Goal: Task Accomplishment & Management: Use online tool/utility

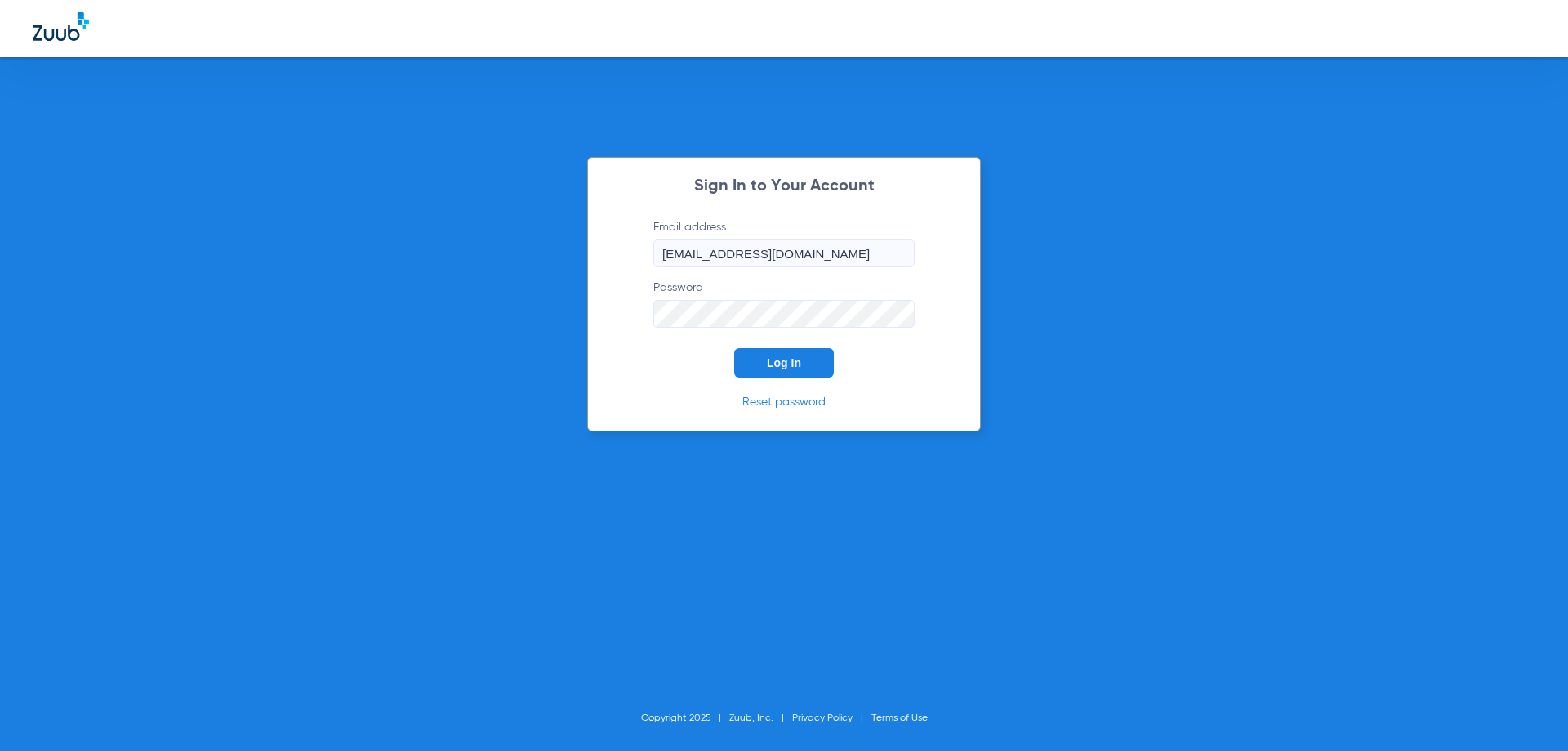
click at [775, 365] on span "Log In" at bounding box center [783, 363] width 34 height 13
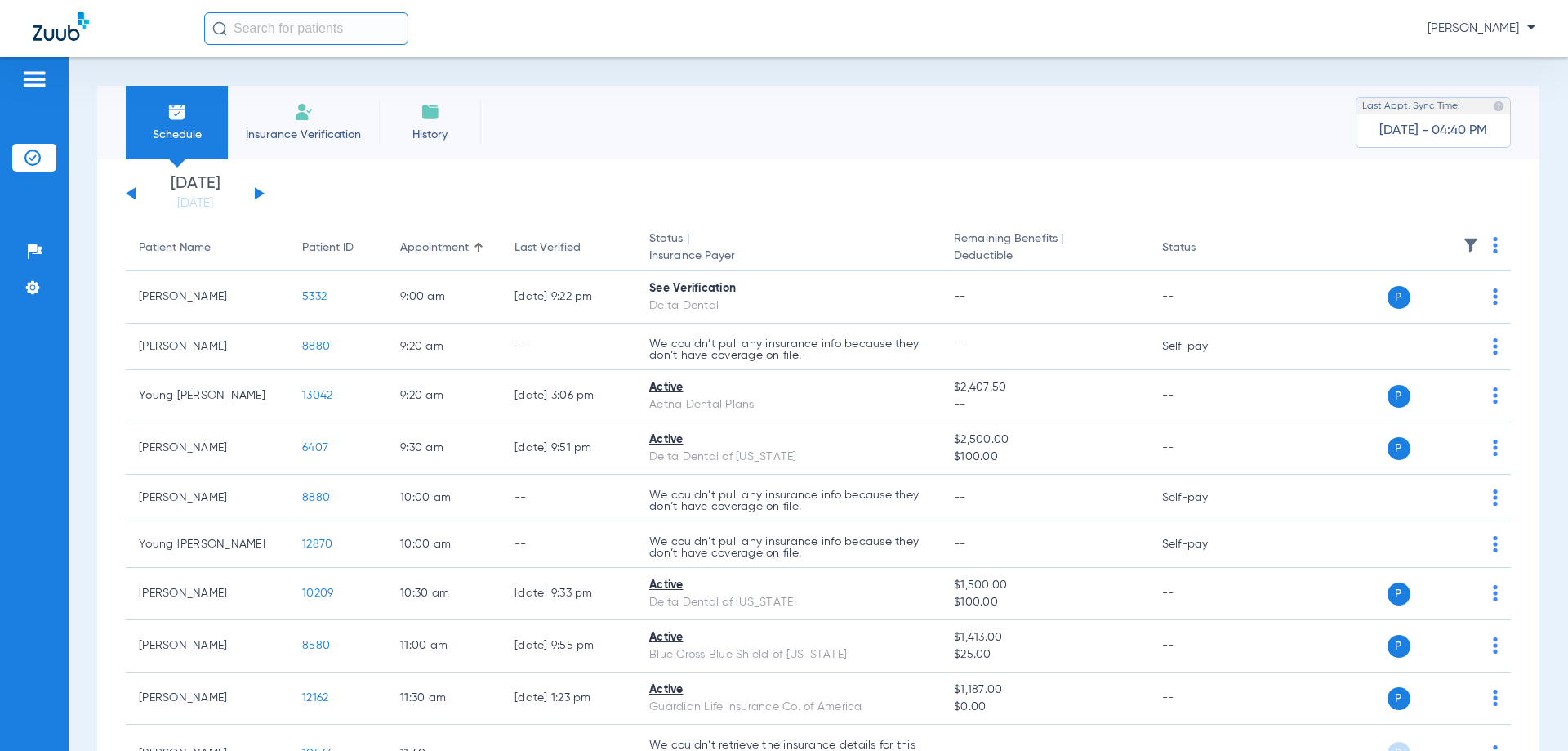
click at [263, 201] on div "[DATE] [DATE] [DATE] [DATE] [DATE] [DATE] [DATE] [DATE] [DATE] [DATE] [DATE] [D…" at bounding box center [194, 194] width 139 height 36
click at [262, 195] on div "[DATE] [DATE] [DATE] [DATE] [DATE] [DATE] [DATE] [DATE] [DATE] [DATE] [DATE] [D…" at bounding box center [194, 194] width 139 height 36
click at [260, 192] on button at bounding box center [259, 193] width 10 height 12
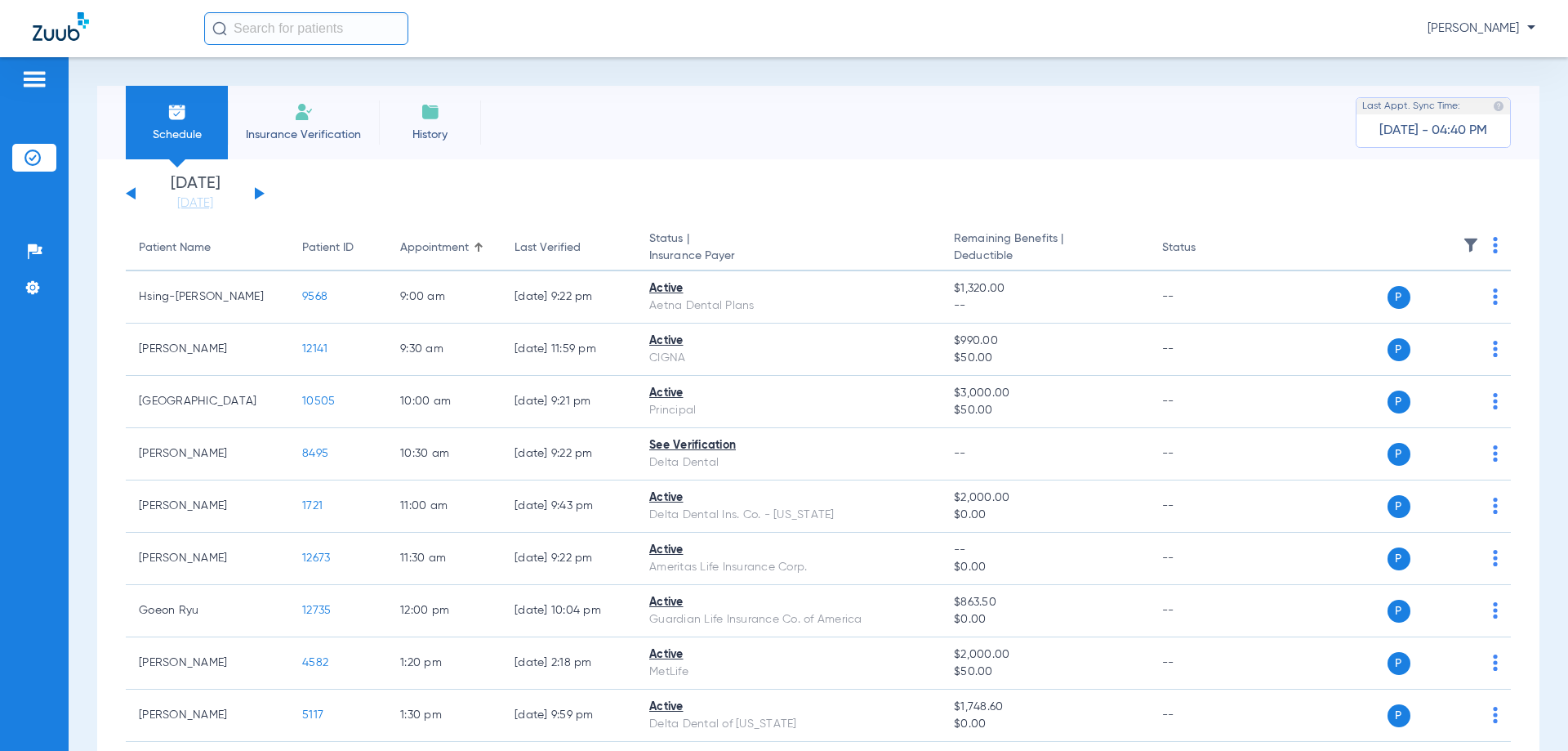
click at [258, 192] on button at bounding box center [259, 193] width 10 height 12
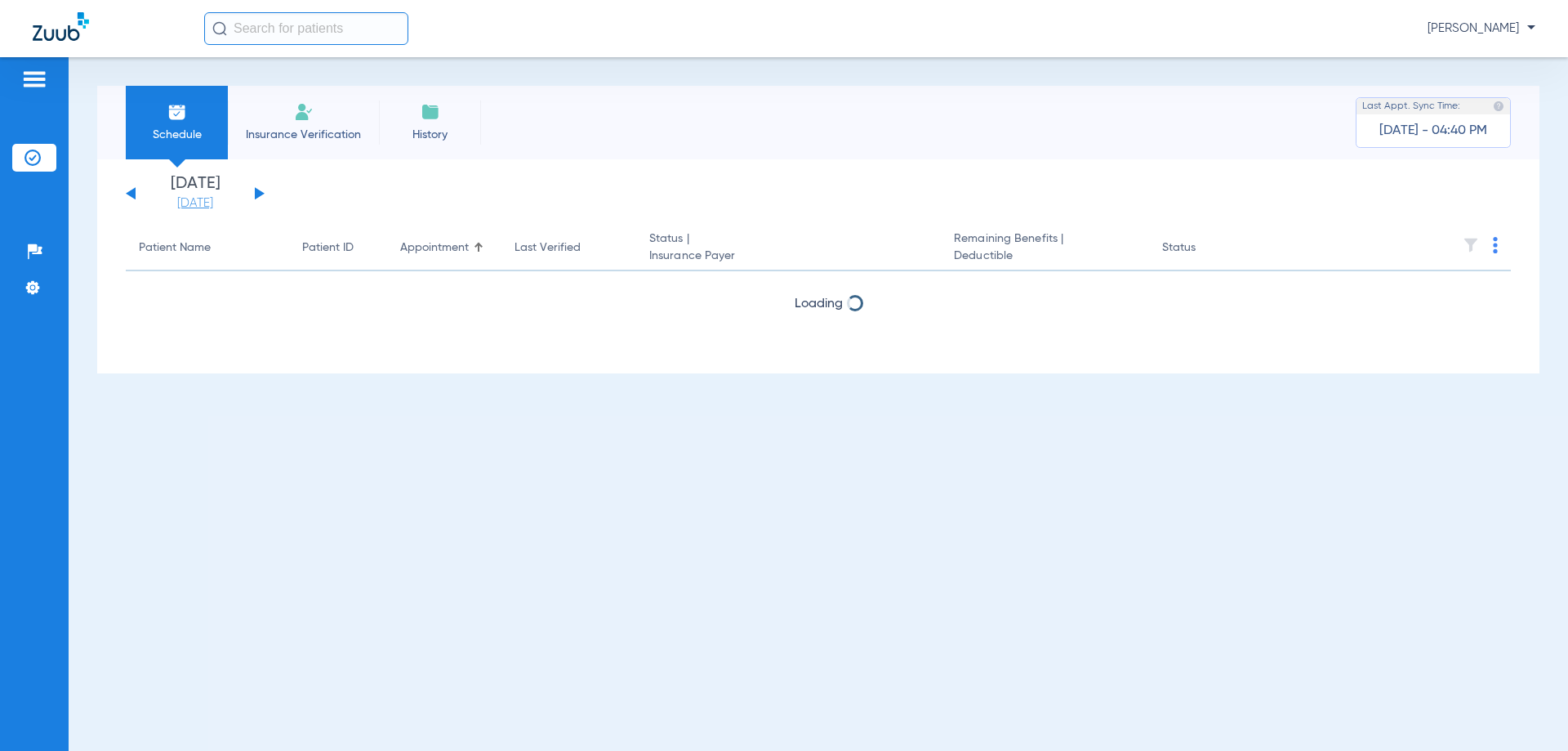
click at [210, 208] on link "[DATE]" at bounding box center [194, 204] width 98 height 17
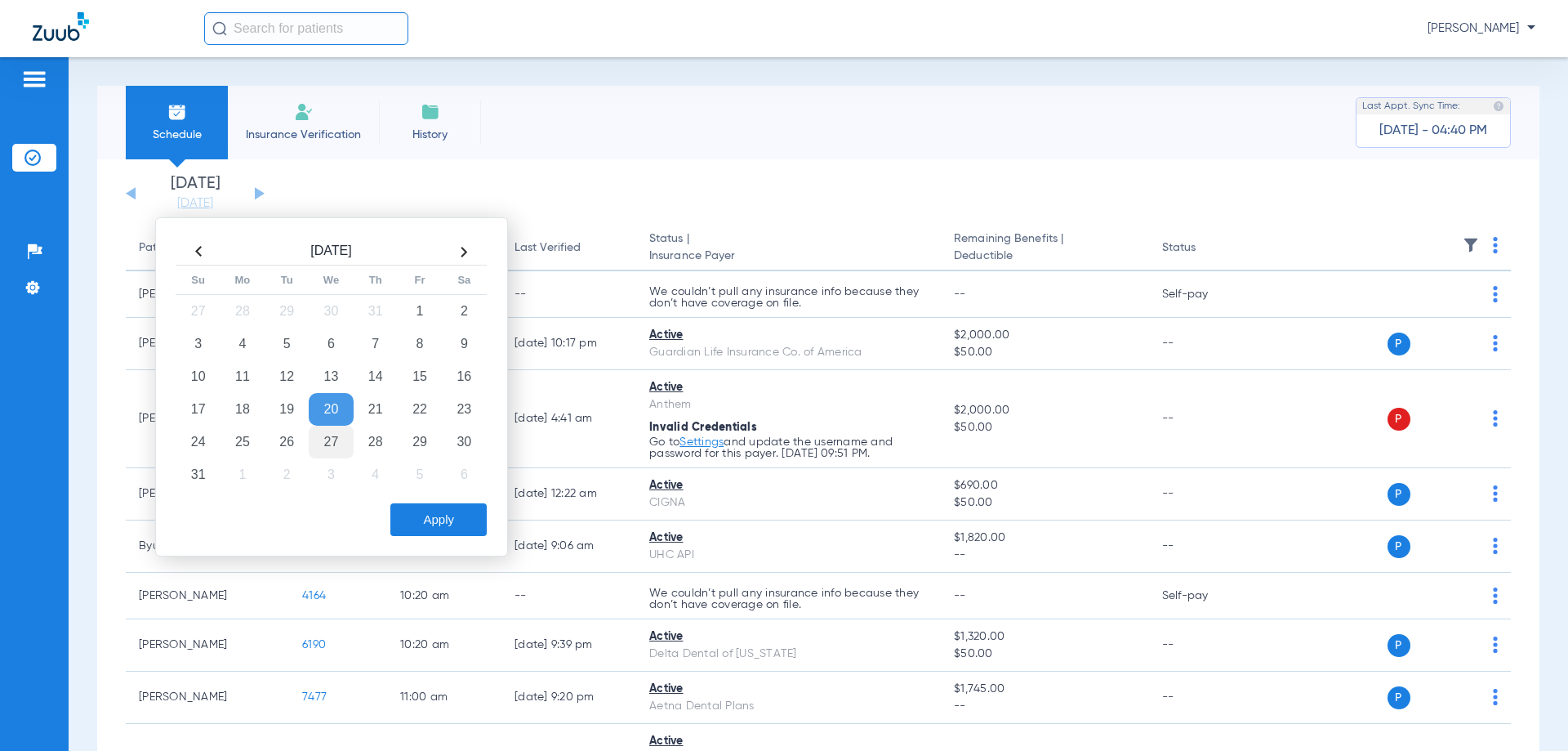
click at [333, 441] on td "27" at bounding box center [330, 441] width 44 height 33
click at [458, 518] on button "Apply" at bounding box center [439, 519] width 97 height 33
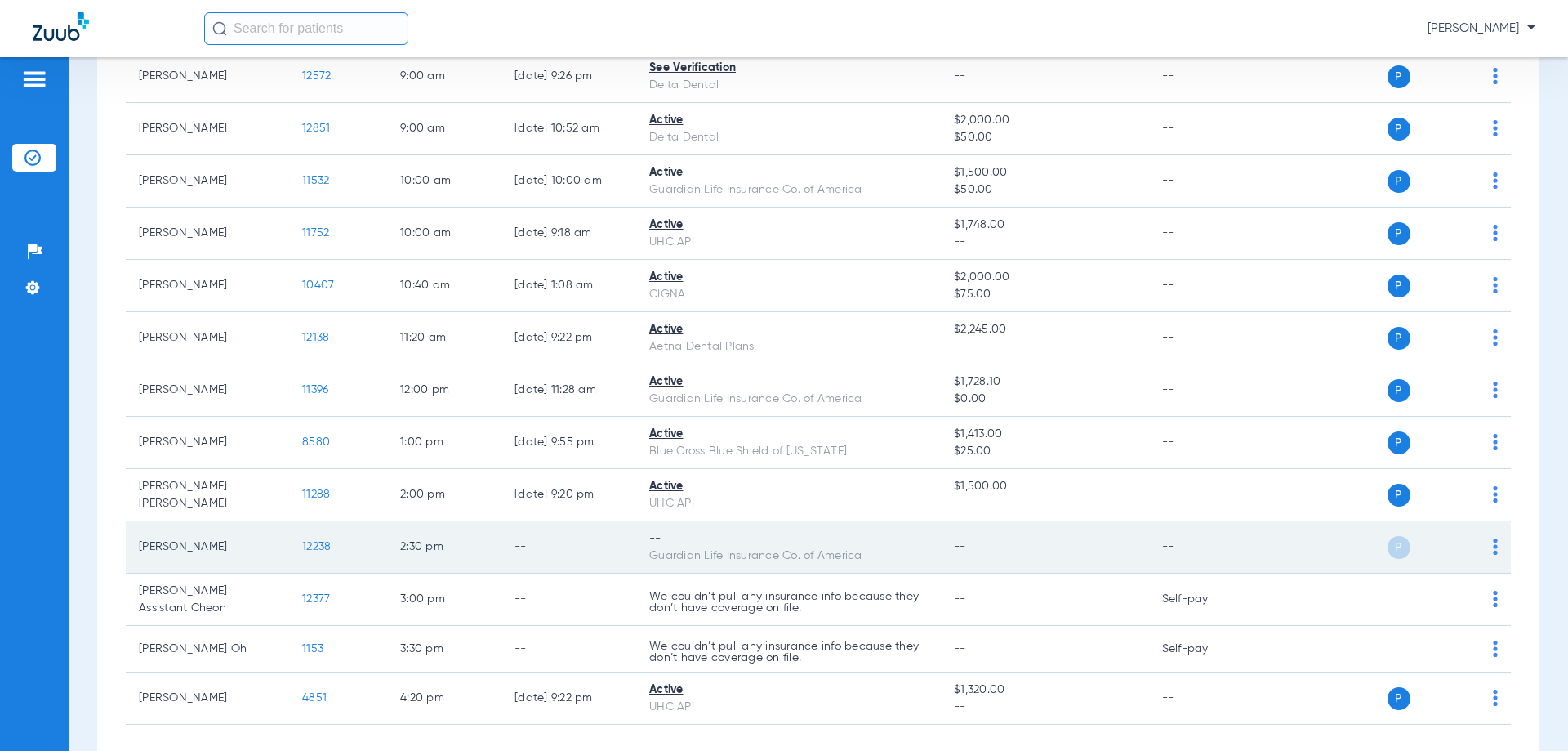
scroll to position [293, 0]
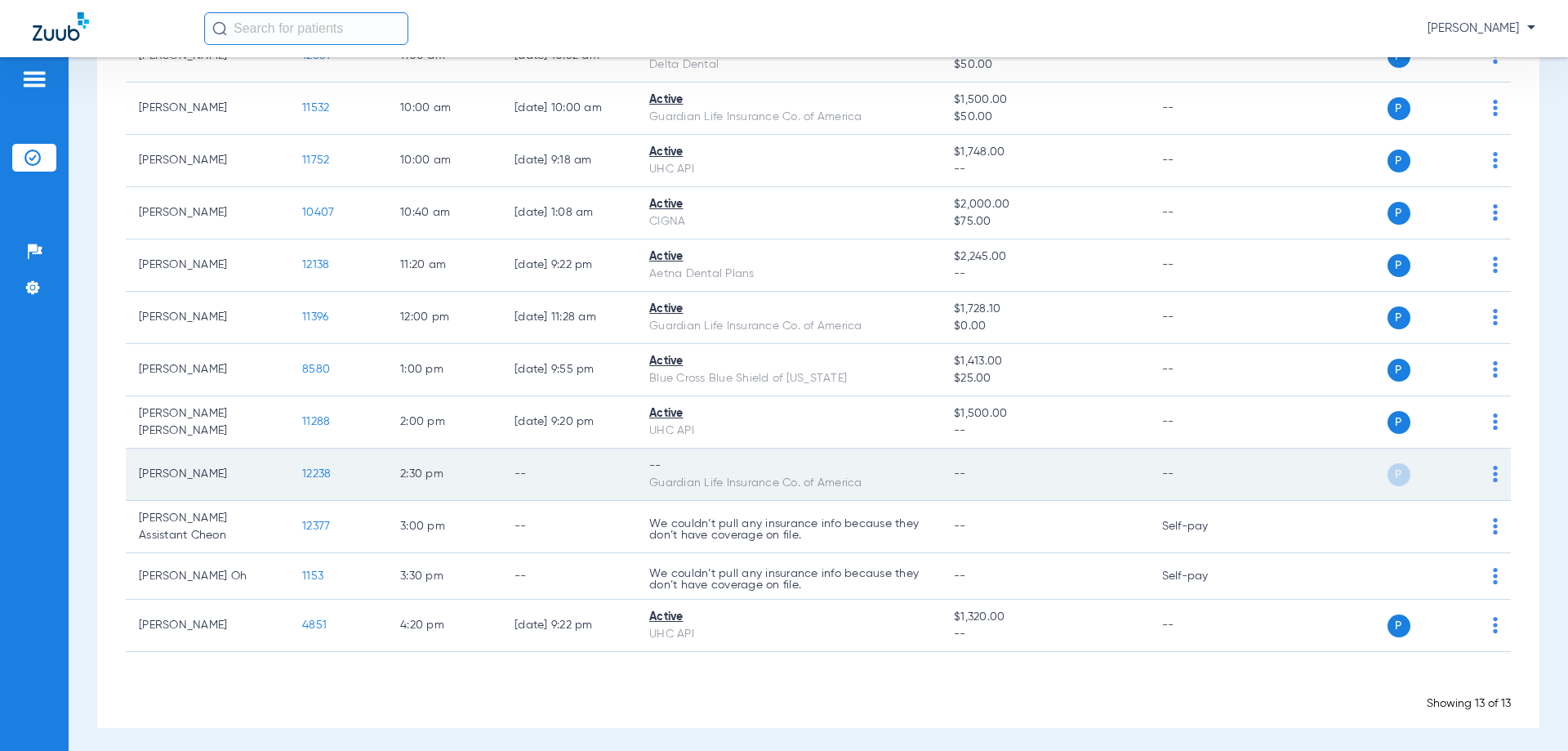
click at [1479, 472] on div "P S" at bounding box center [1378, 475] width 239 height 23
click at [1493, 472] on img at bounding box center [1495, 474] width 5 height 17
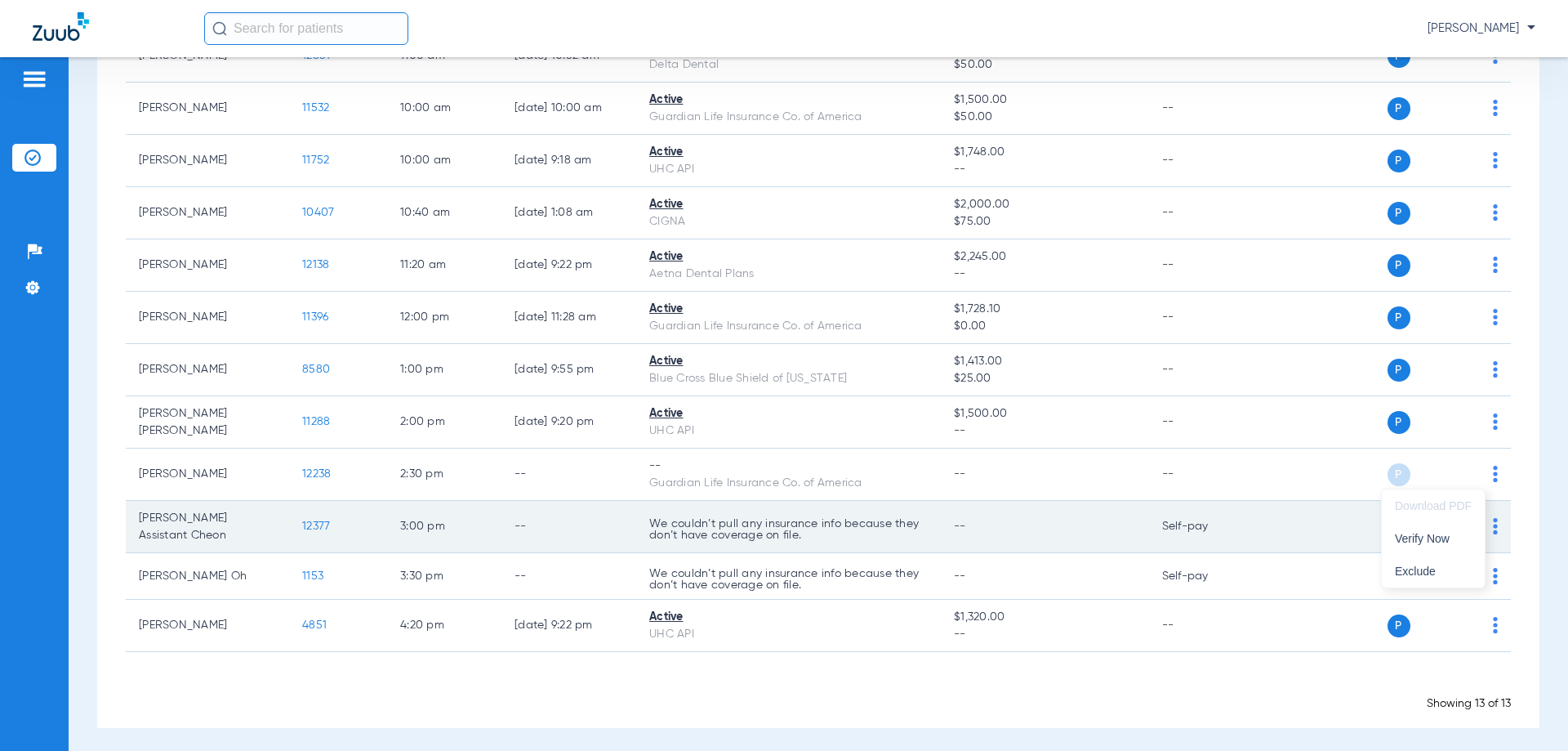
click at [1446, 539] on span "Verify Now" at bounding box center [1432, 538] width 77 height 11
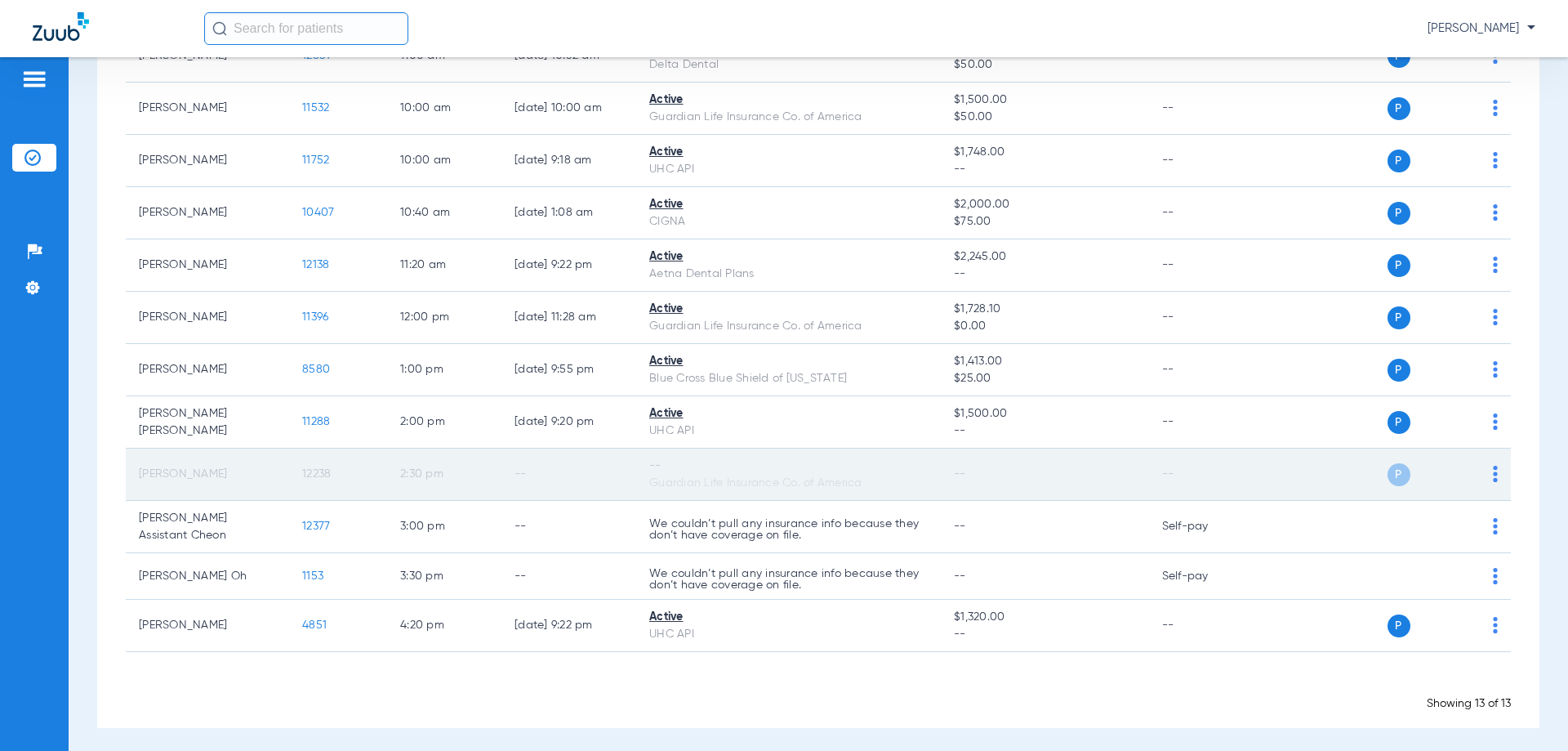
click at [1480, 466] on div "P S" at bounding box center [1378, 475] width 239 height 23
